Goal: Information Seeking & Learning: Check status

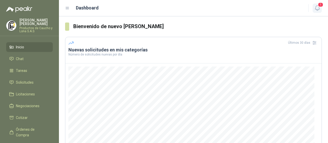
click at [316, 9] on icon "button" at bounding box center [317, 8] width 6 height 6
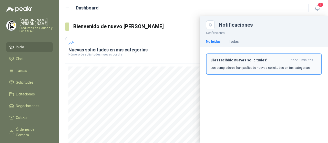
click at [222, 64] on div "¡Has recibido nuevas solicitudes! hace 9 minutos Los compradores han publicado …" at bounding box center [263, 64] width 106 height 12
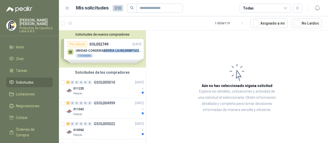
click at [102, 52] on div "Solicitudes de nuevos compradores Por cotizar SOL052749 [DATE] UNIDAD CONDENSAD…" at bounding box center [102, 48] width 87 height 37
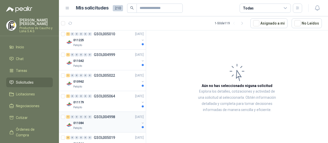
scroll to position [154, 0]
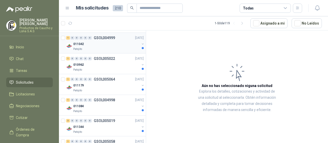
click at [105, 45] on div "011042" at bounding box center [106, 44] width 66 height 6
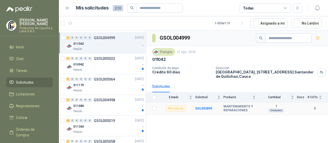
click at [235, 106] on b "MANTENIMIENTO Y REPARACIONES" at bounding box center [239, 109] width 32 height 8
click at [203, 107] on b "SOL052895" at bounding box center [203, 109] width 17 height 4
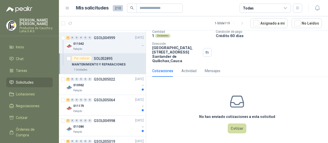
scroll to position [36, 0]
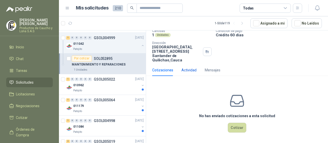
click at [194, 70] on div "Actividad" at bounding box center [188, 70] width 15 height 6
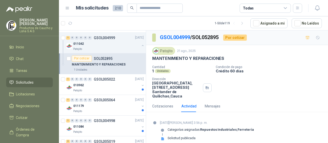
scroll to position [4, 0]
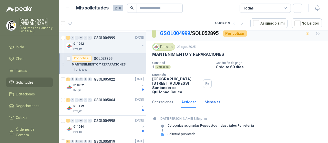
click at [210, 102] on div "Mensajes" at bounding box center [213, 102] width 16 height 6
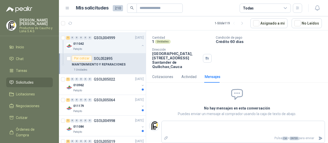
scroll to position [30, 0]
click at [92, 84] on div "010962" at bounding box center [106, 85] width 66 height 6
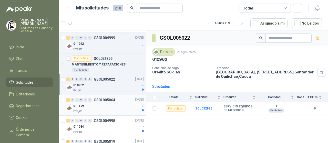
click at [99, 104] on div "011179" at bounding box center [106, 106] width 66 height 6
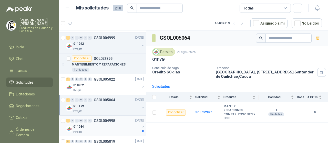
click at [101, 123] on div "1 0 0 0 0 0 GSOL004998 [DATE]" at bounding box center [105, 121] width 79 height 6
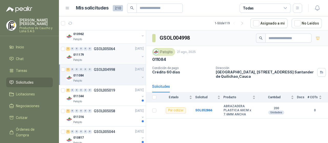
scroll to position [230, 0]
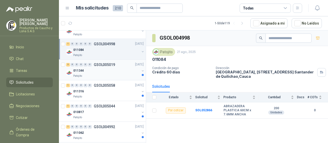
click at [111, 74] on div "Patojito" at bounding box center [106, 76] width 66 height 4
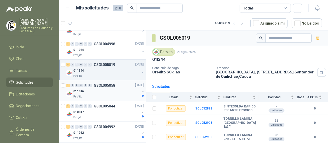
click at [104, 92] on div "011316" at bounding box center [106, 92] width 66 height 6
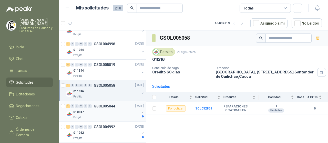
click at [120, 109] on div "010817" at bounding box center [106, 112] width 66 height 6
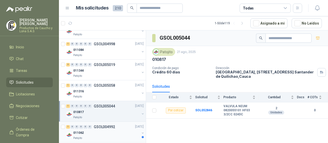
click at [121, 135] on div "011062" at bounding box center [106, 133] width 66 height 6
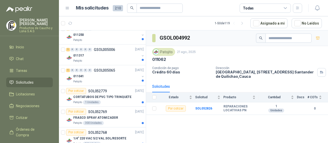
scroll to position [387, 0]
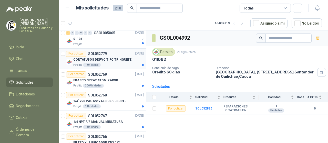
click at [120, 63] on div "Patojito 1 Unidades" at bounding box center [108, 65] width 70 height 4
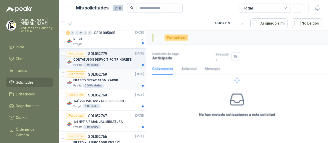
click at [116, 74] on div "Por cotizar SOL052769 [DATE]" at bounding box center [105, 74] width 78 height 6
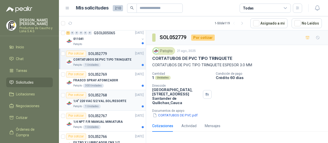
click at [113, 93] on div "Por cotizar SOL052768 [DATE]" at bounding box center [105, 95] width 78 height 6
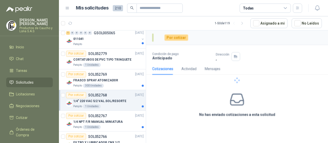
click at [112, 106] on div "Patojito 1 Unidades" at bounding box center [108, 106] width 70 height 4
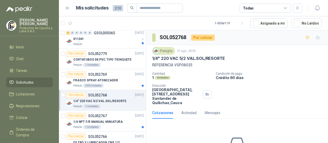
scroll to position [2, 0]
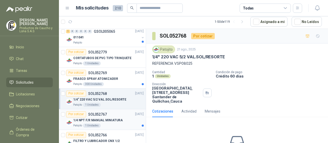
click at [113, 117] on div "1/4 NPT F/R MANUAL MINIATURA" at bounding box center [108, 120] width 70 height 6
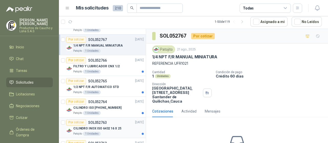
scroll to position [463, 0]
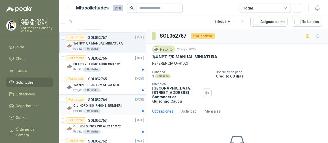
click at [115, 99] on div "Por cotizar SOL052764 [DATE]" at bounding box center [105, 100] width 78 height 6
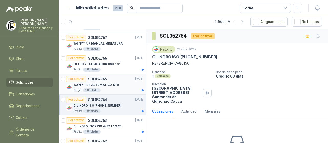
click at [119, 83] on div "1/2 NPT F/R AUTOMATICO STD" at bounding box center [108, 85] width 70 height 6
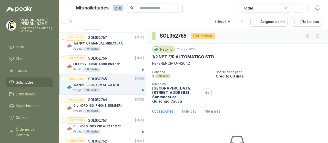
click at [121, 77] on div "Por cotizar SOL052765 [DATE]" at bounding box center [105, 79] width 78 height 6
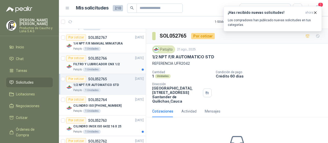
click at [112, 64] on p "FILTRO Y LUBRICADOR CNX 1/2" at bounding box center [96, 64] width 46 height 5
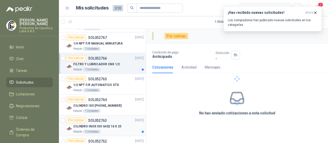
click at [116, 124] on p "CILINDRO INOX ISO 6432 16 X 25" at bounding box center [97, 126] width 48 height 5
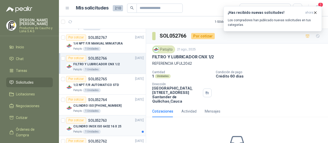
click at [122, 119] on div "Por cotizar SOL052763 [DATE]" at bounding box center [105, 120] width 78 height 6
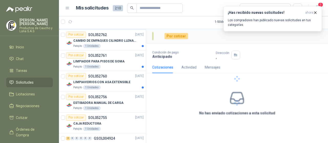
scroll to position [582, 0]
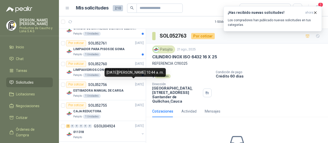
click at [130, 69] on div "[DATE][PERSON_NAME] 10:44 a. m." at bounding box center [134, 72] width 61 height 9
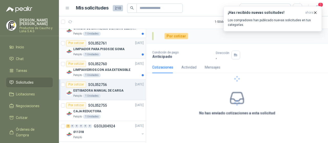
click at [127, 52] on div "Patojito 1 Unidades" at bounding box center [108, 54] width 70 height 4
click at [315, 12] on icon "button" at bounding box center [315, 13] width 2 height 2
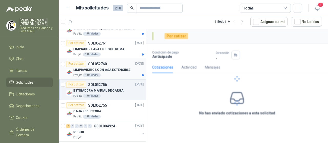
click at [104, 70] on p "LIMPIAVIDRIOS CON ASA EXTENSIBLE" at bounding box center [101, 70] width 57 height 5
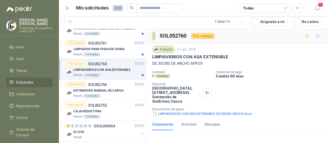
click at [107, 73] on div "Patojito 1 Unidades" at bounding box center [108, 75] width 70 height 4
click at [114, 53] on div "Patojito 1 Unidades" at bounding box center [108, 54] width 70 height 4
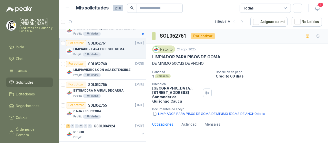
click at [121, 33] on div "Patojito 1 Unidades" at bounding box center [108, 34] width 70 height 4
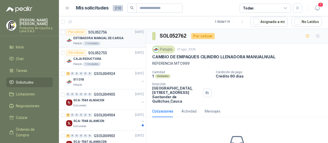
scroll to position [633, 0]
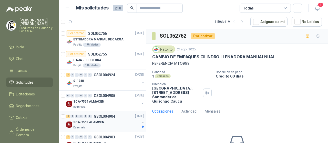
click at [113, 116] on div "8 0 0 0 0 0 GSOL004904 [DATE]" at bounding box center [105, 116] width 79 height 6
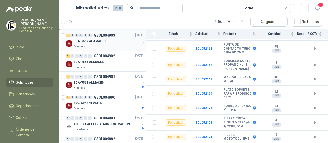
scroll to position [736, 0]
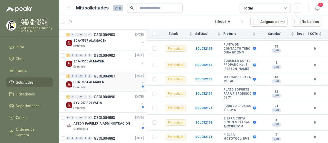
click at [113, 82] on div "SCA-7564 ALMACEN" at bounding box center [106, 82] width 66 height 6
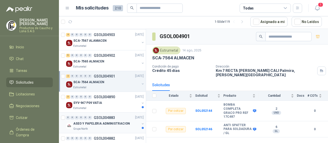
click at [92, 121] on p "ASEO Y PAPELERIA ADMINISTRACION" at bounding box center [101, 123] width 57 height 5
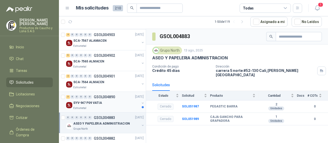
click at [101, 95] on p "GSOL004890" at bounding box center [104, 97] width 21 height 4
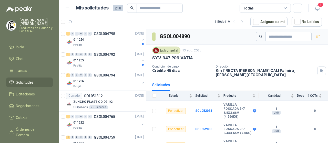
scroll to position [889, 0]
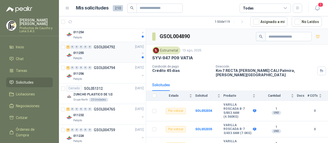
click at [112, 56] on div "Patojito" at bounding box center [106, 58] width 66 height 4
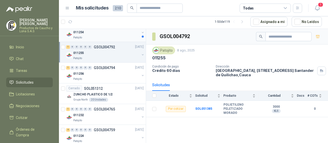
click at [126, 36] on div "Patojito" at bounding box center [106, 38] width 66 height 4
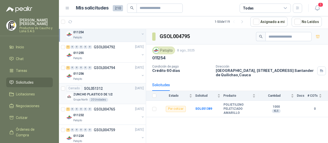
scroll to position [787, 0]
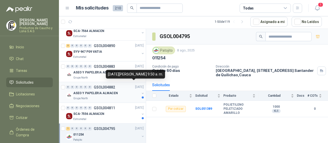
click at [135, 91] on div "ASEO Y PAPELERIA ALMACEN" at bounding box center [106, 93] width 66 height 6
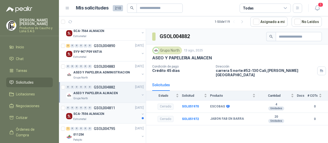
click at [127, 108] on div "0 0 0 0 0 0 GSOL004811 [DATE]" at bounding box center [105, 108] width 79 height 6
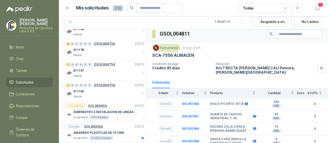
scroll to position [1081, 0]
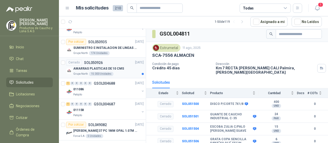
click at [122, 67] on div "AMARRAS PLASTICAS DE 10 CMS" at bounding box center [108, 69] width 70 height 6
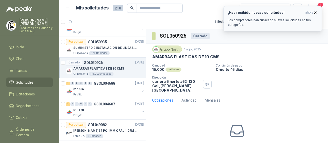
click at [315, 11] on icon "button" at bounding box center [315, 12] width 4 height 4
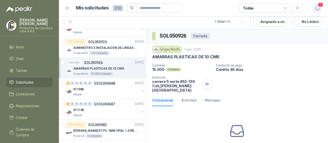
click at [319, 8] on icon "button" at bounding box center [317, 8] width 6 height 6
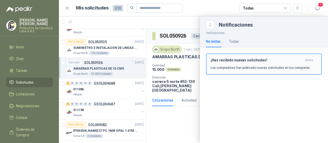
click at [244, 70] on p "Los compradores han publicado nuevas solicitudes en tus categorías." at bounding box center [260, 68] width 100 height 5
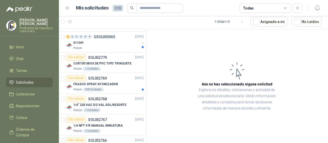
scroll to position [269, 0]
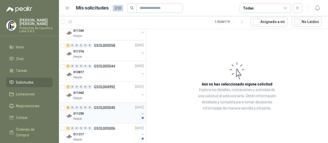
click at [120, 107] on div "5 0 0 0 0 0 GSOL005040 [DATE]" at bounding box center [105, 108] width 79 height 6
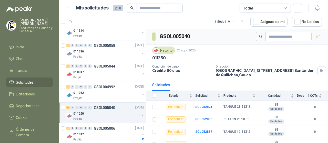
scroll to position [19, 0]
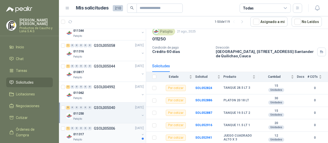
click at [116, 138] on div "Patojito" at bounding box center [106, 140] width 66 height 4
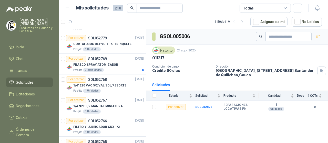
scroll to position [417, 0]
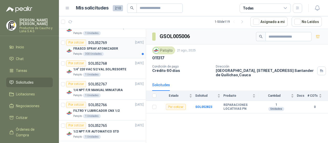
click at [123, 52] on div "Patojito 300 Unidades" at bounding box center [108, 54] width 70 height 4
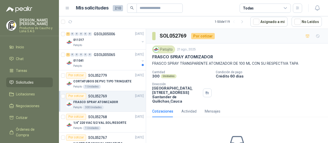
scroll to position [354, 0]
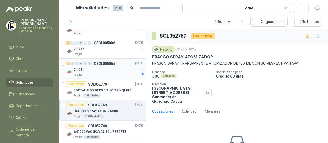
click at [112, 67] on div "011041" at bounding box center [106, 70] width 66 height 6
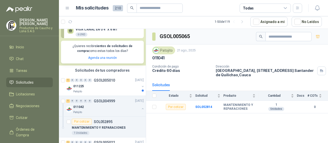
scroll to position [85, 0]
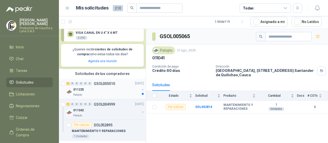
click at [107, 82] on p "GSOL005010" at bounding box center [104, 84] width 21 height 4
